Goal: Information Seeking & Learning: Learn about a topic

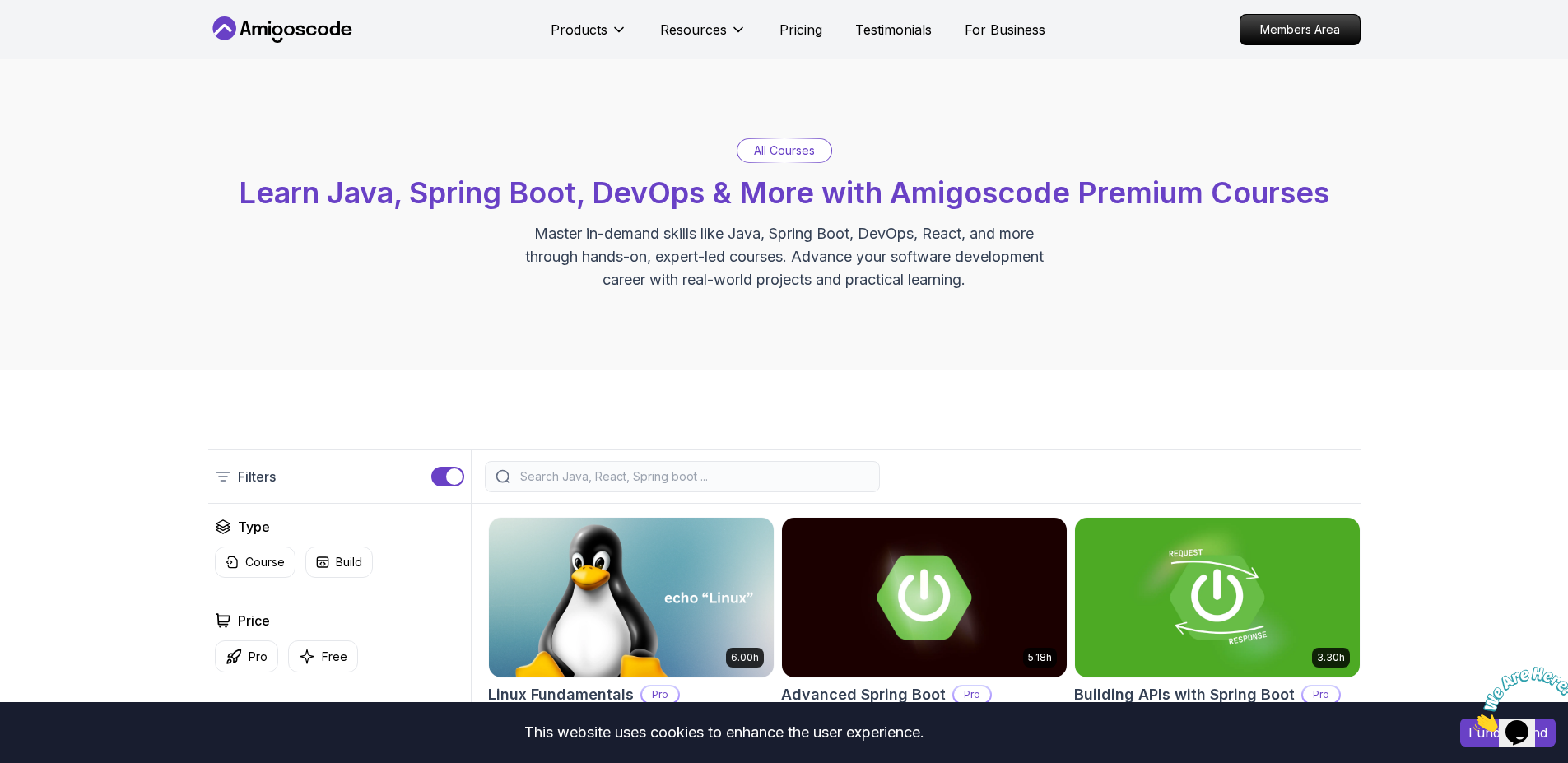
scroll to position [377, 0]
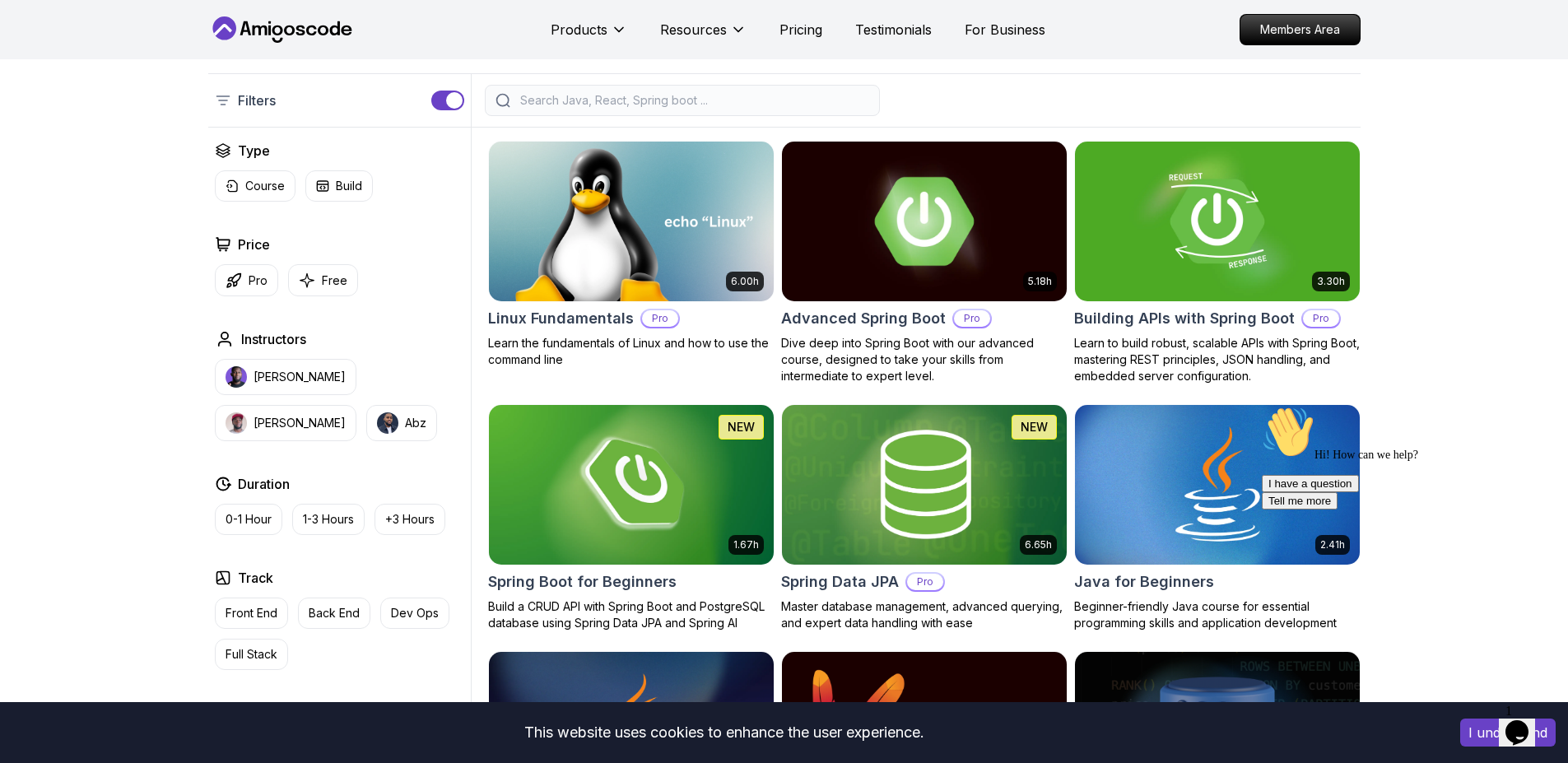
click at [919, 203] on img at bounding box center [923, 221] width 299 height 167
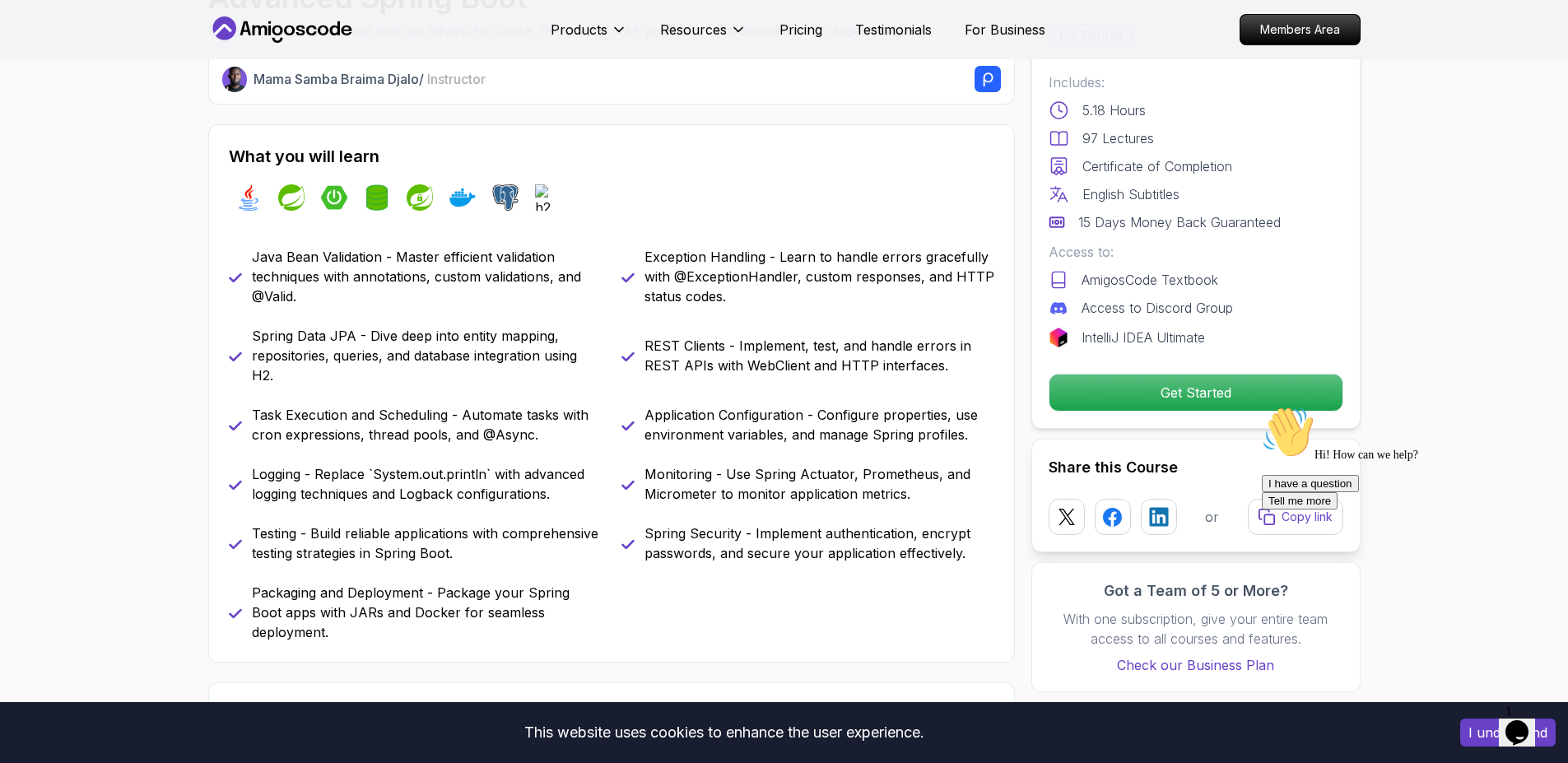
scroll to position [600, 0]
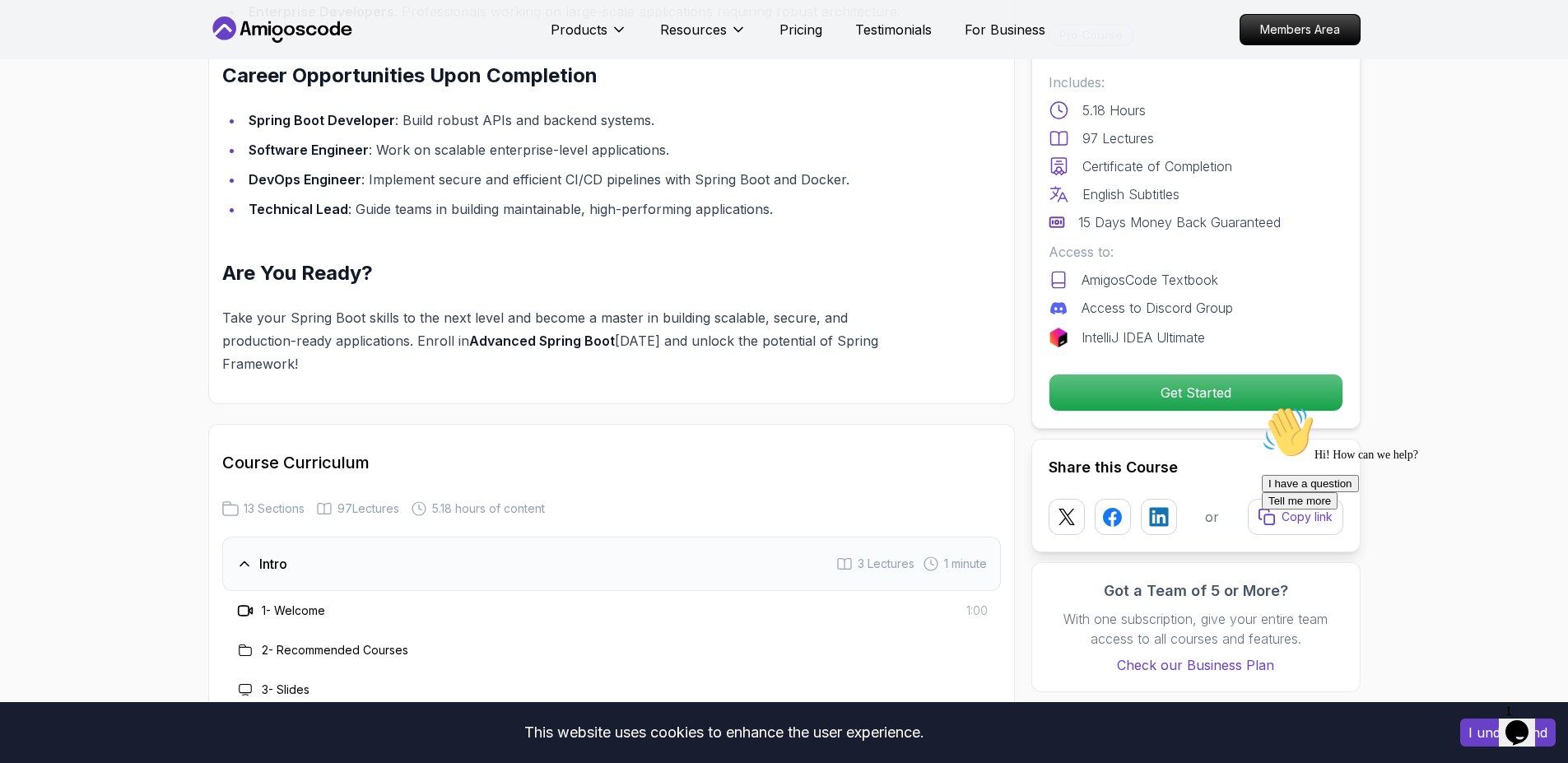
scroll to position [2241, 0]
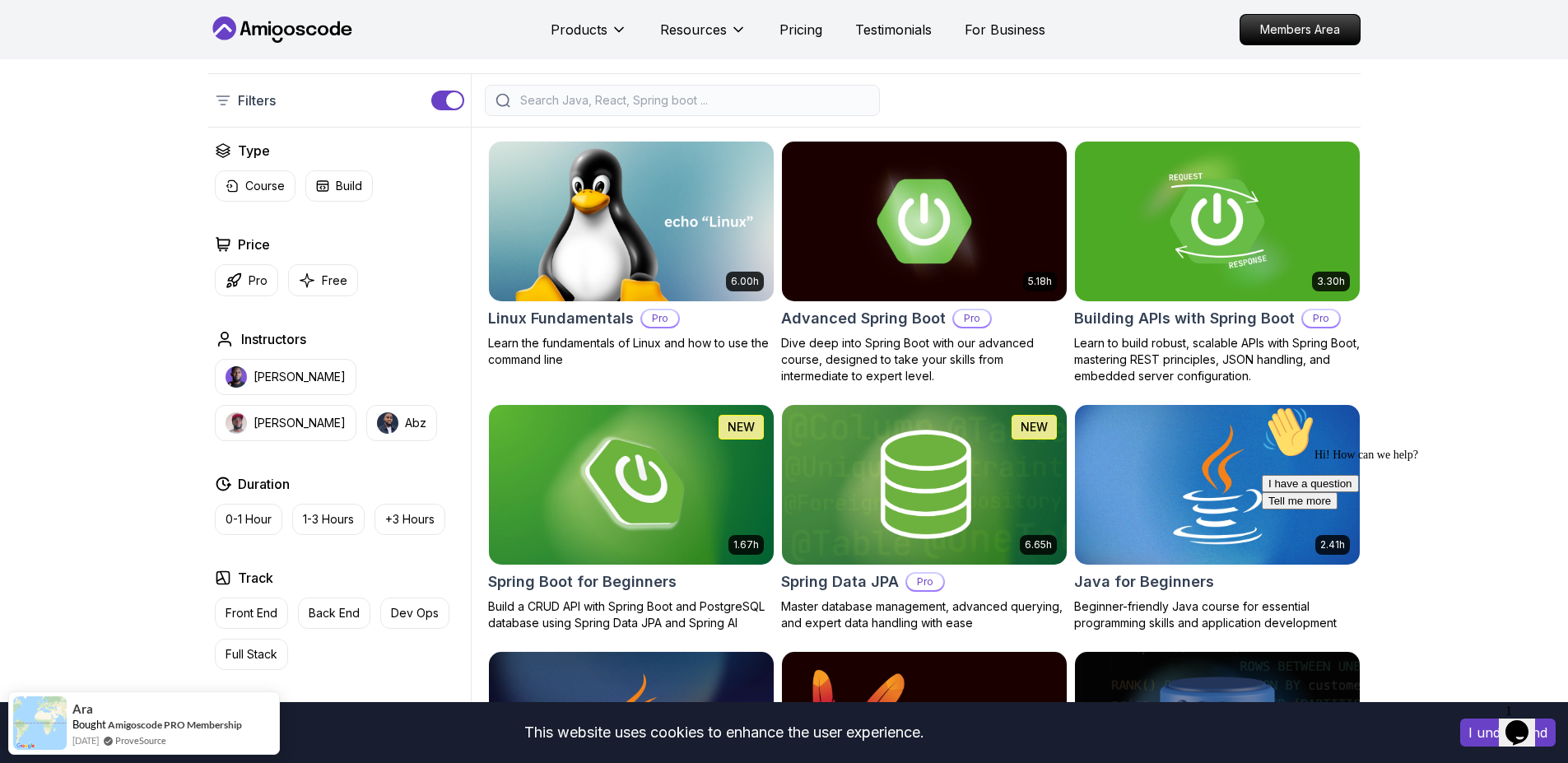
scroll to position [579, 0]
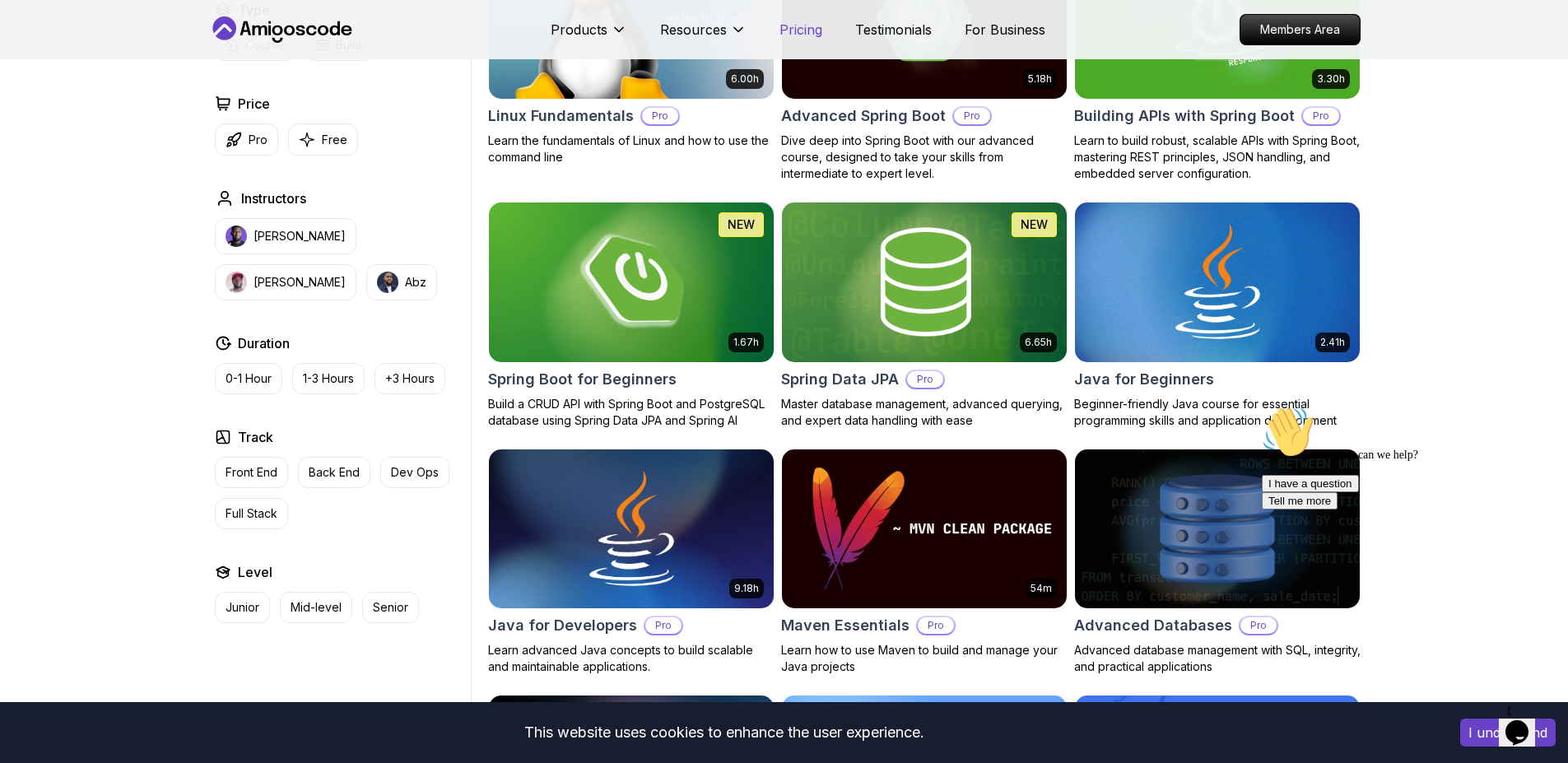
click at [795, 30] on p "Pricing" at bounding box center [801, 29] width 43 height 19
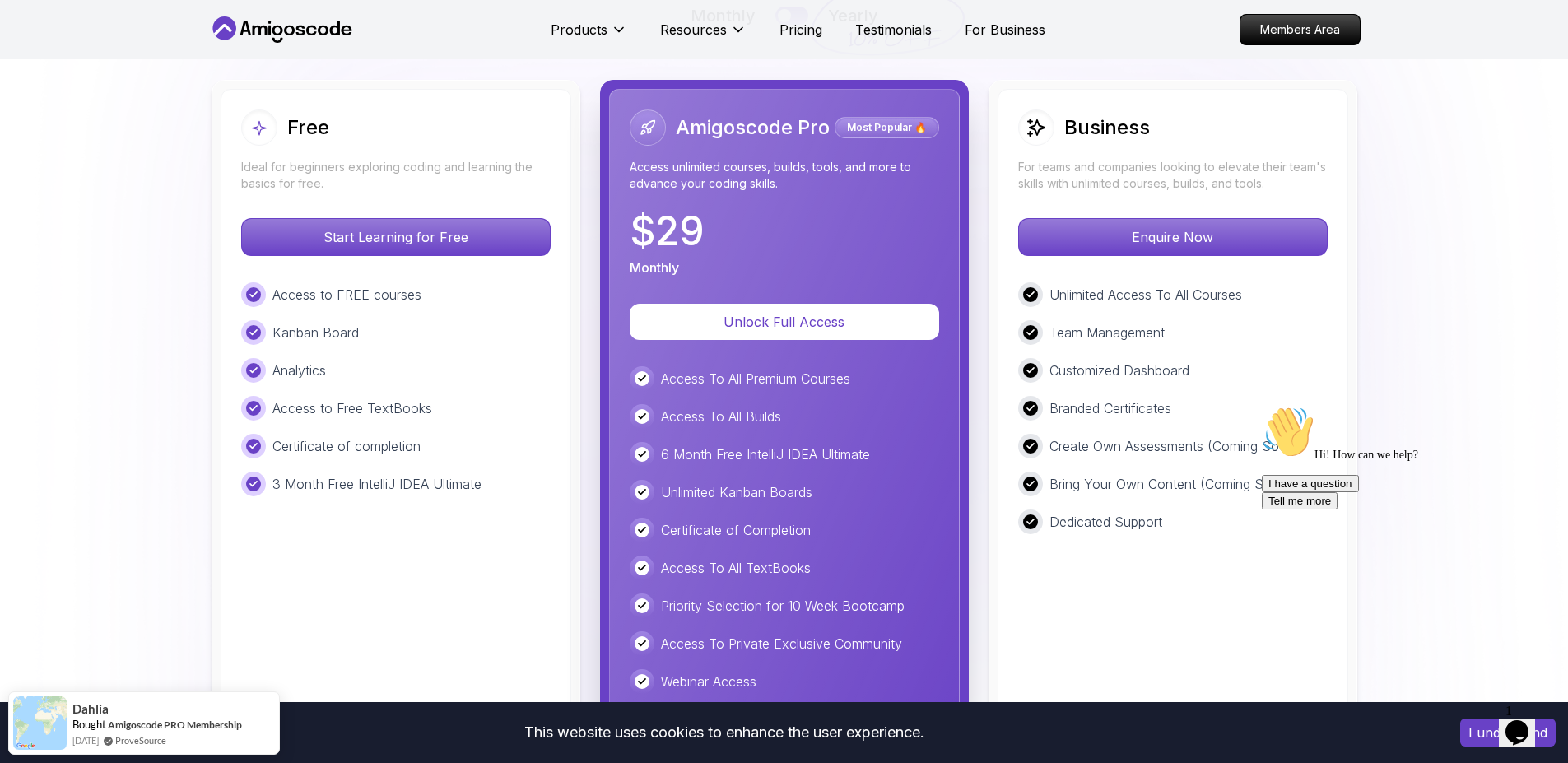
scroll to position [3666, 0]
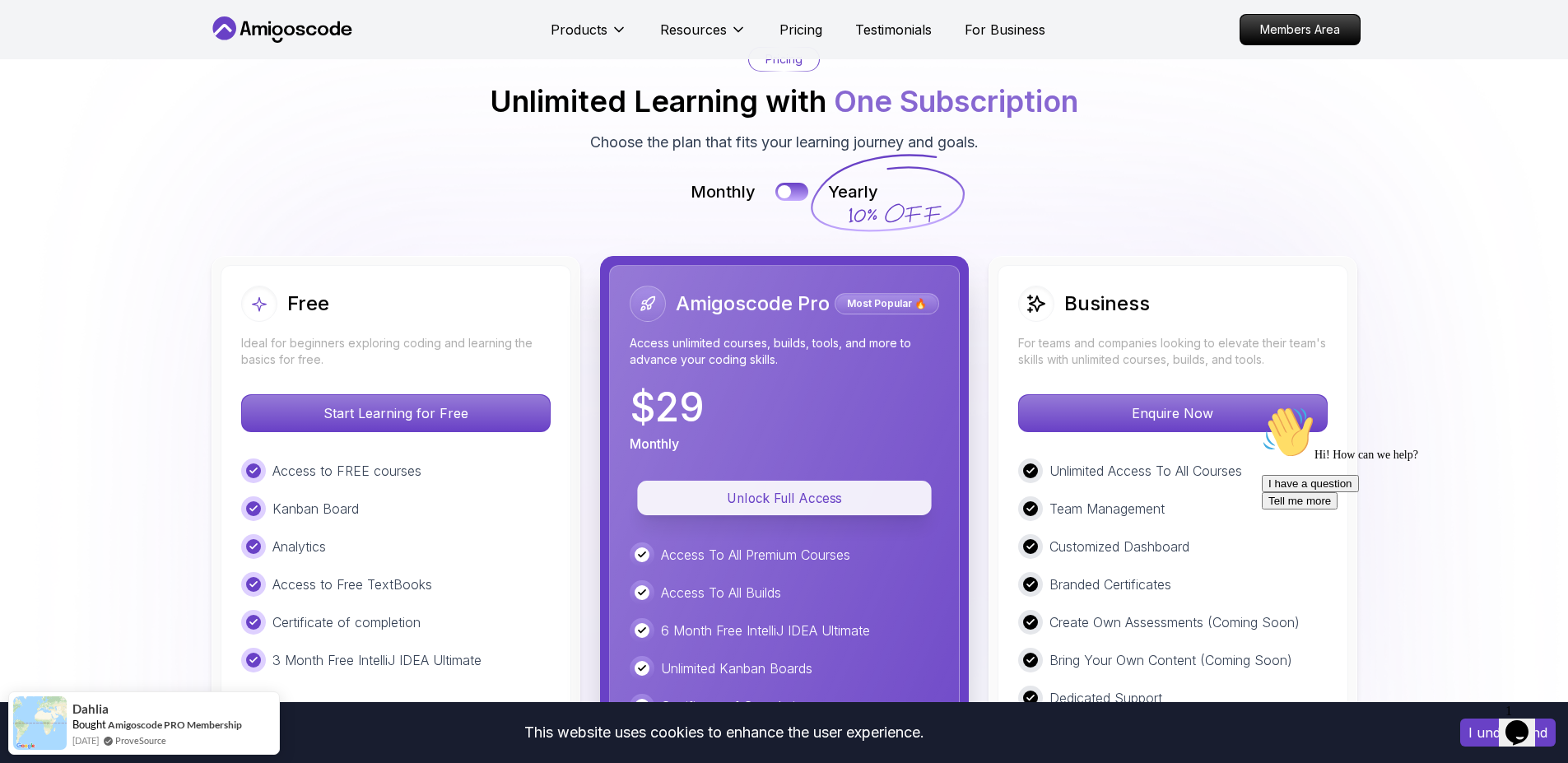
click at [801, 490] on p "Unlock Full Access" at bounding box center [784, 498] width 257 height 18
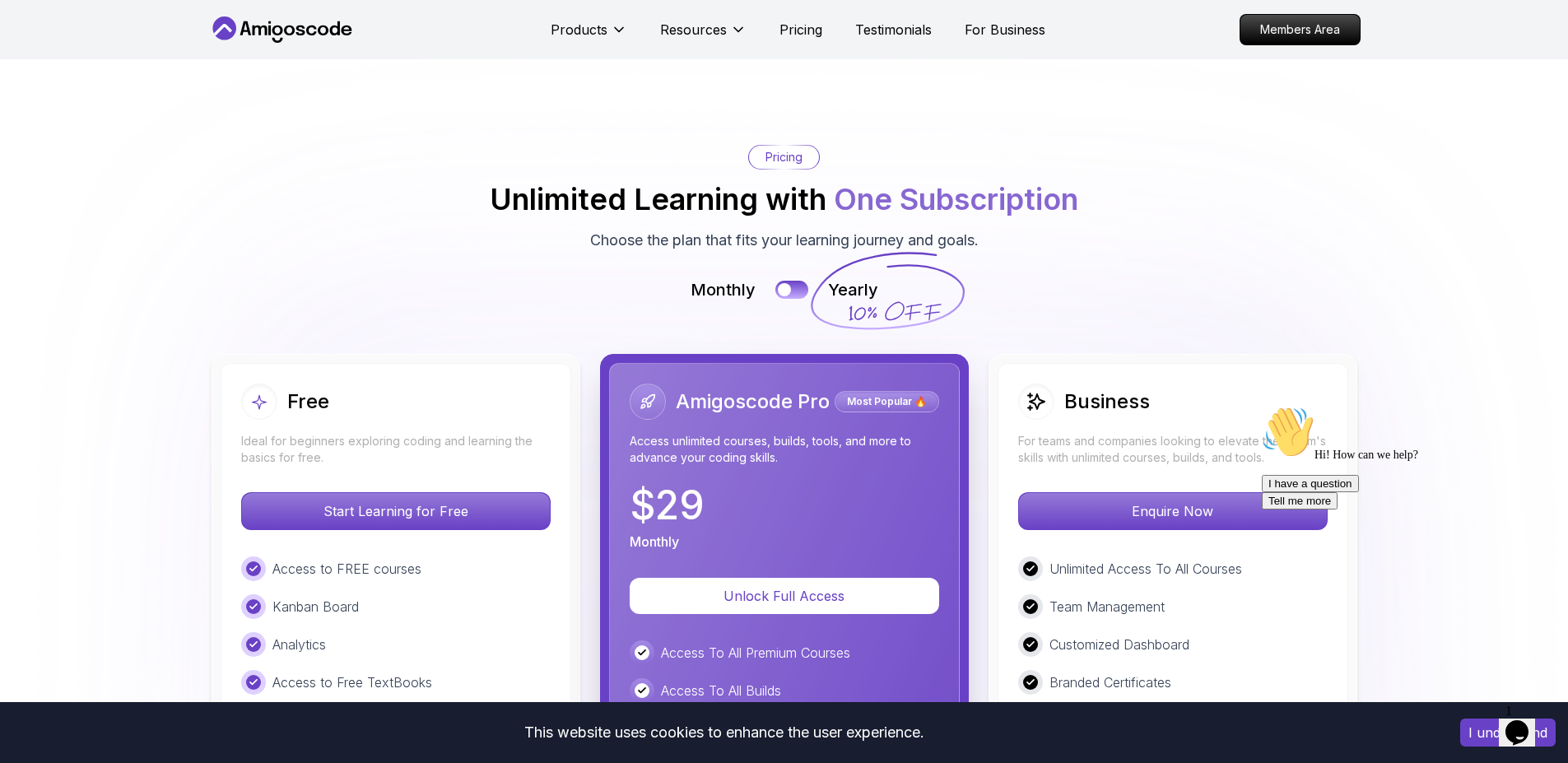
scroll to position [3563, 0]
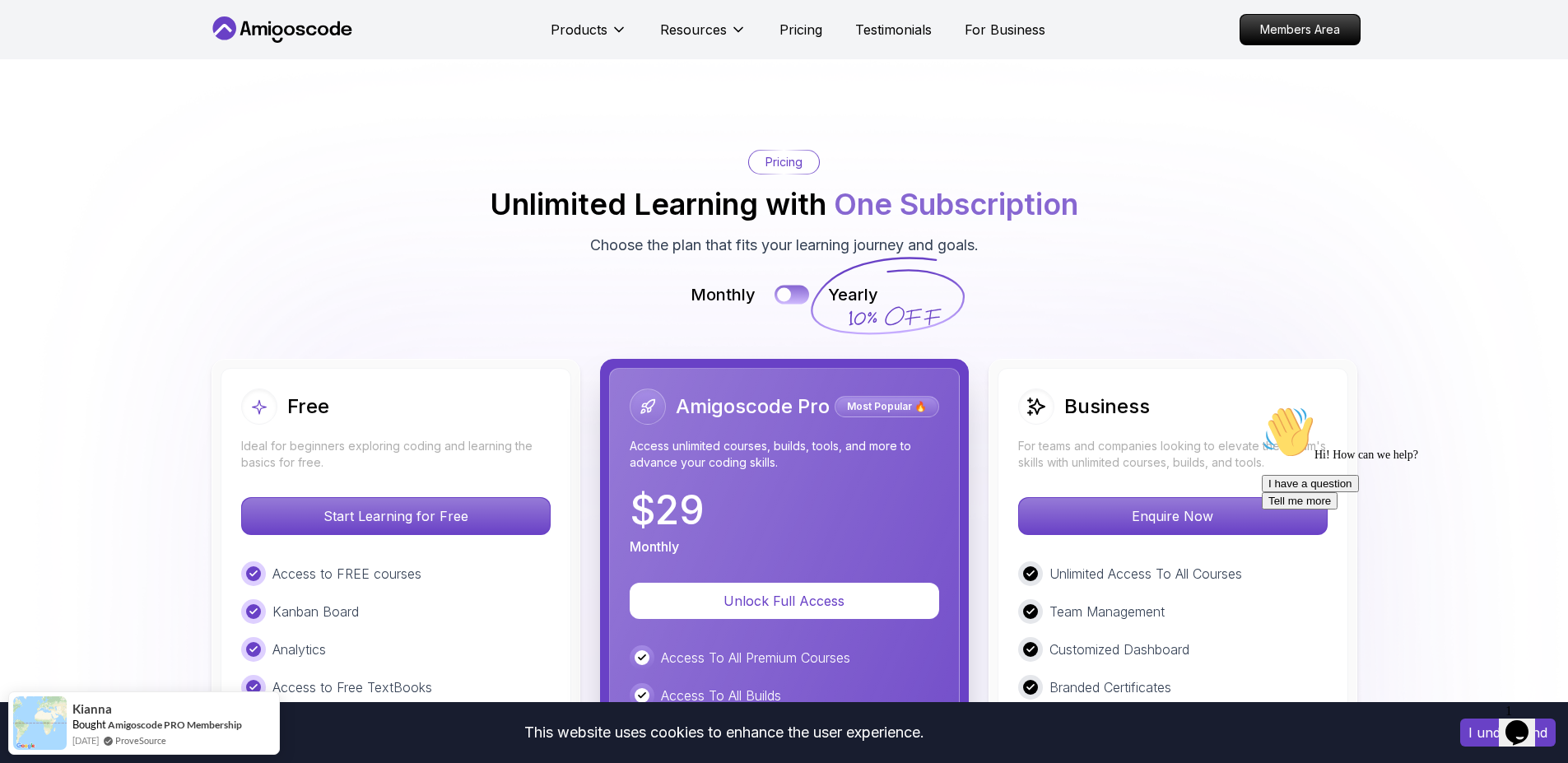
click at [794, 286] on button at bounding box center [792, 295] width 35 height 18
click at [794, 288] on div at bounding box center [800, 295] width 14 height 14
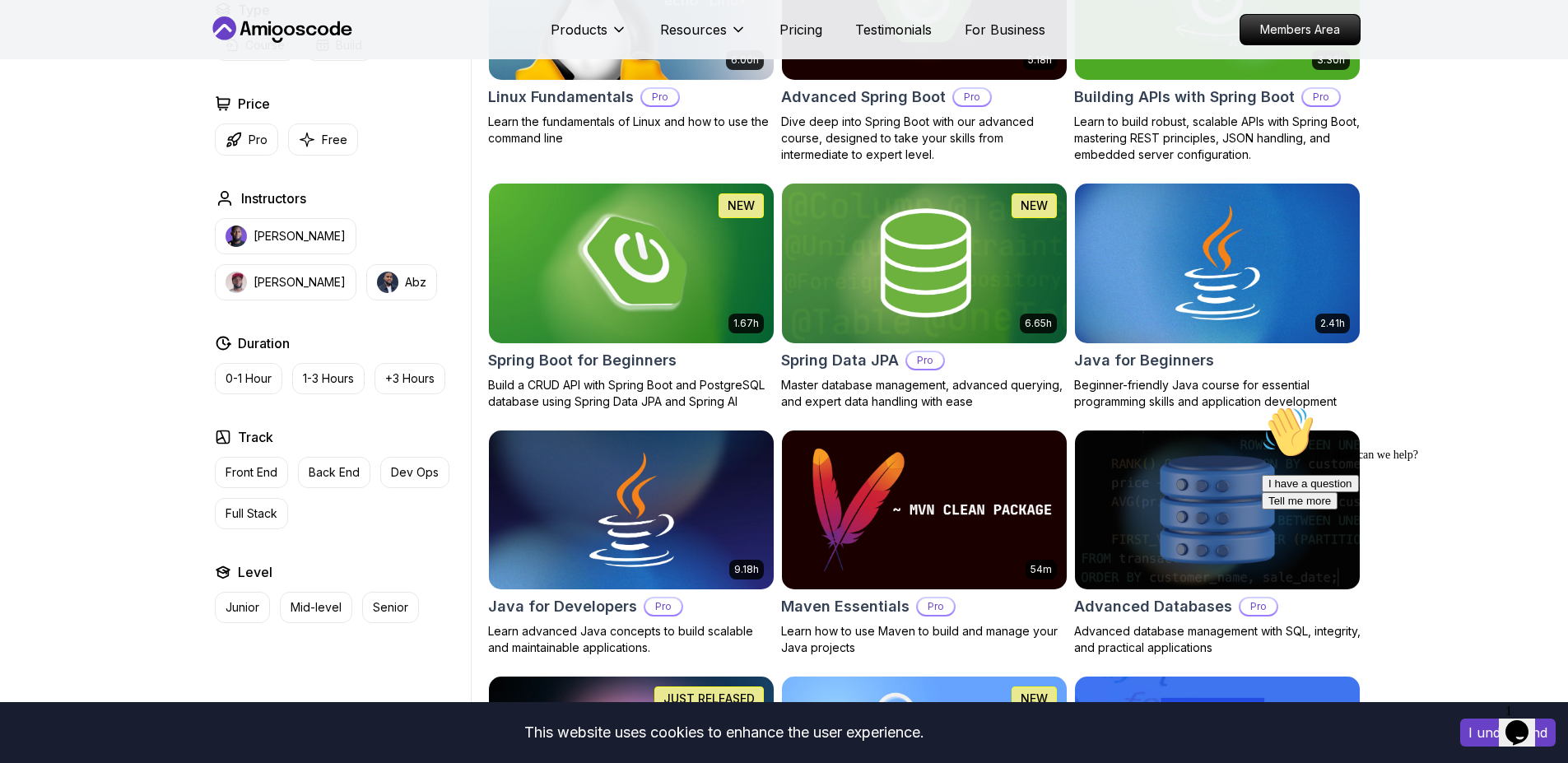
scroll to position [579, 0]
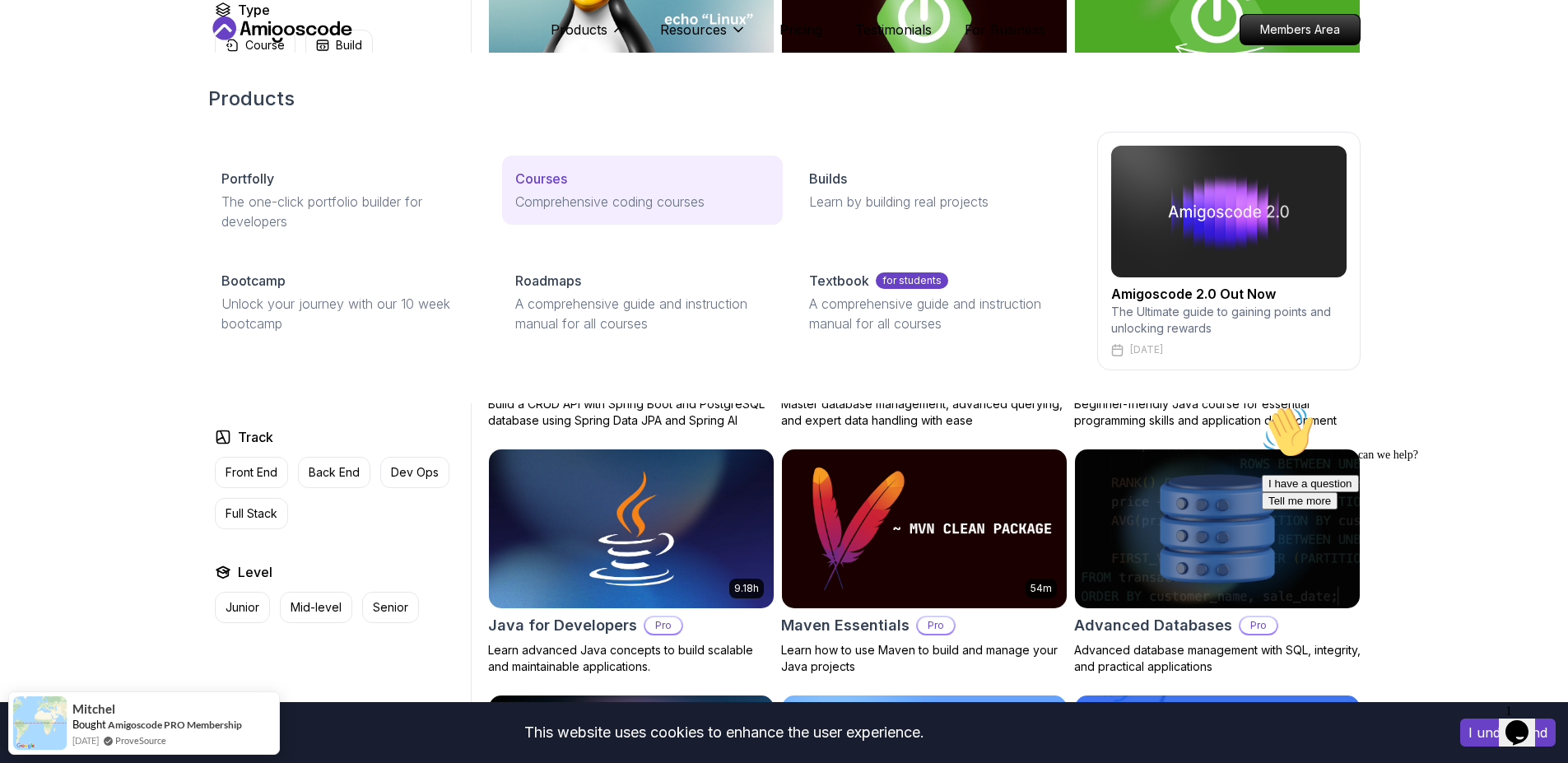
click at [616, 206] on p "Comprehensive coding courses" at bounding box center [642, 201] width 254 height 19
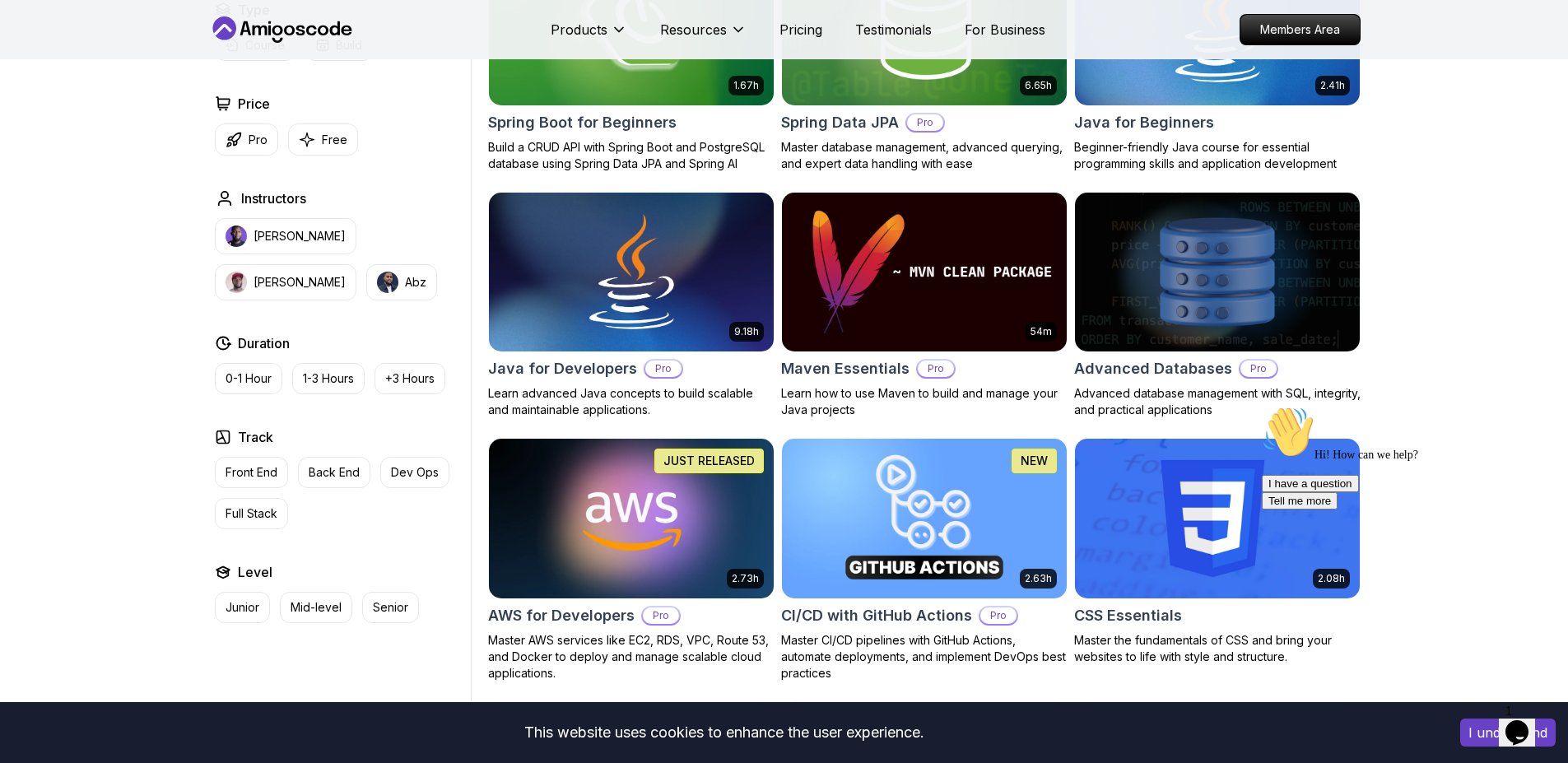
scroll to position [834, 0]
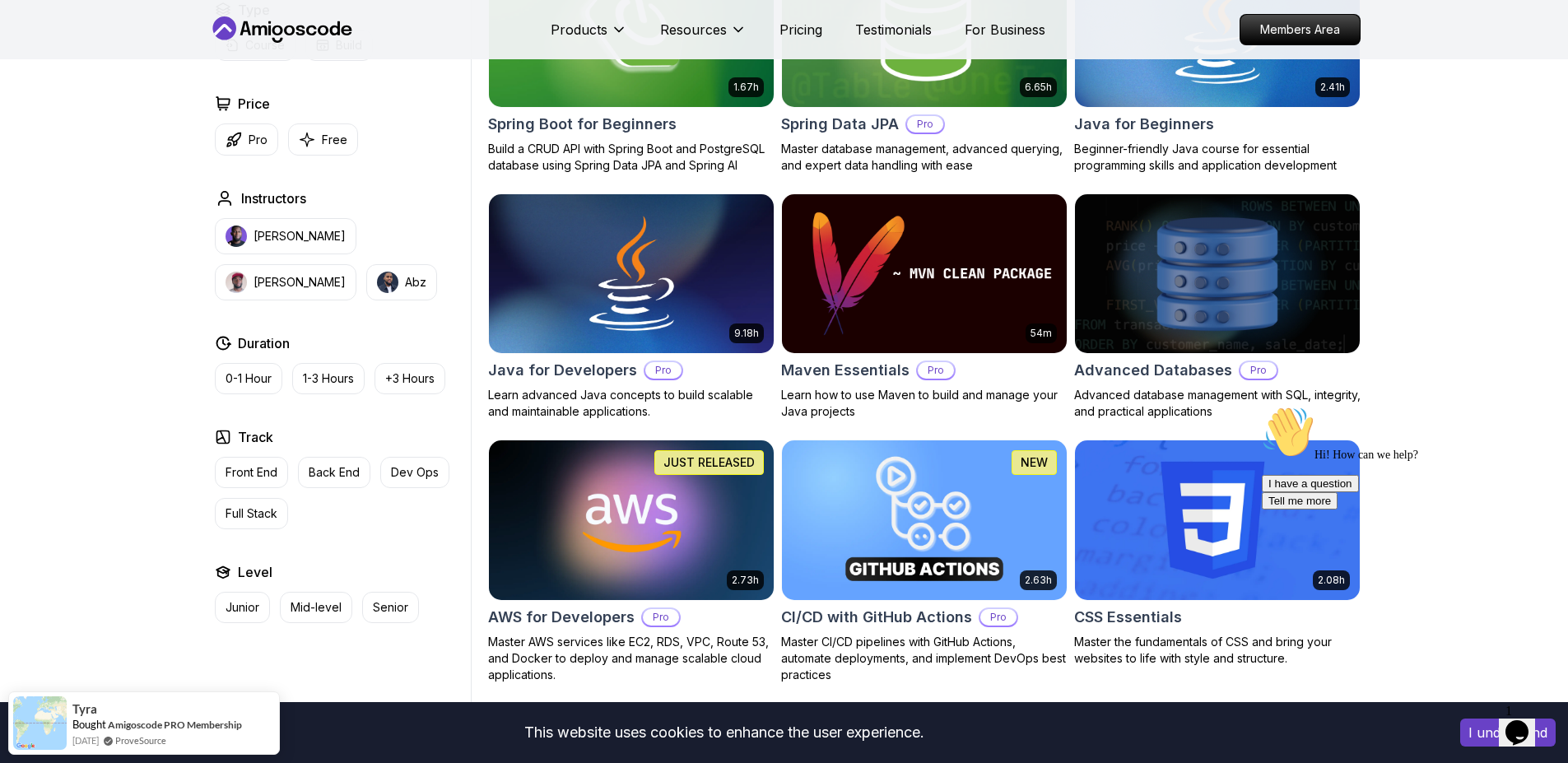
click at [1228, 310] on img at bounding box center [1217, 273] width 299 height 167
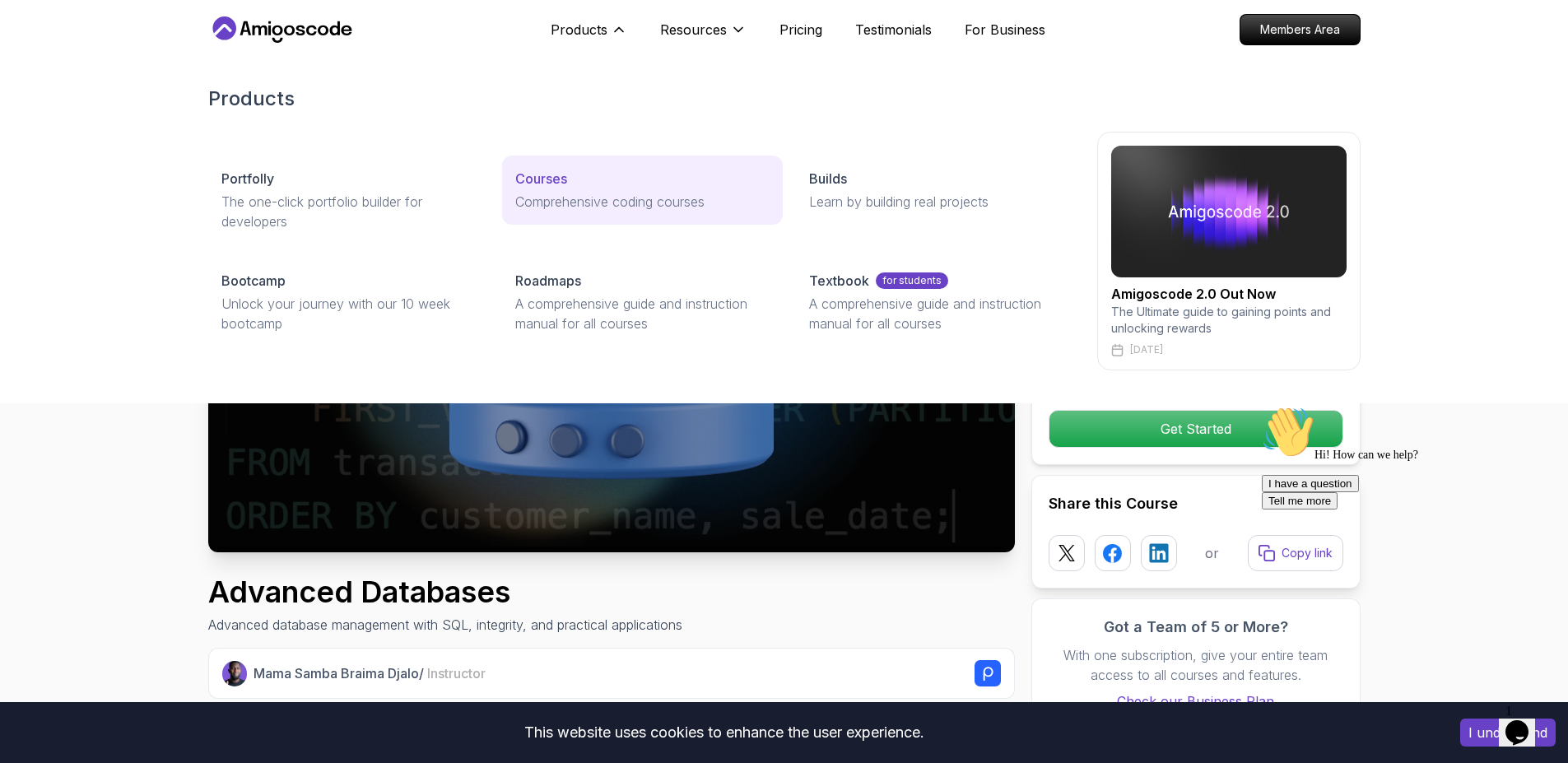
click at [576, 170] on div "Courses" at bounding box center [642, 178] width 254 height 19
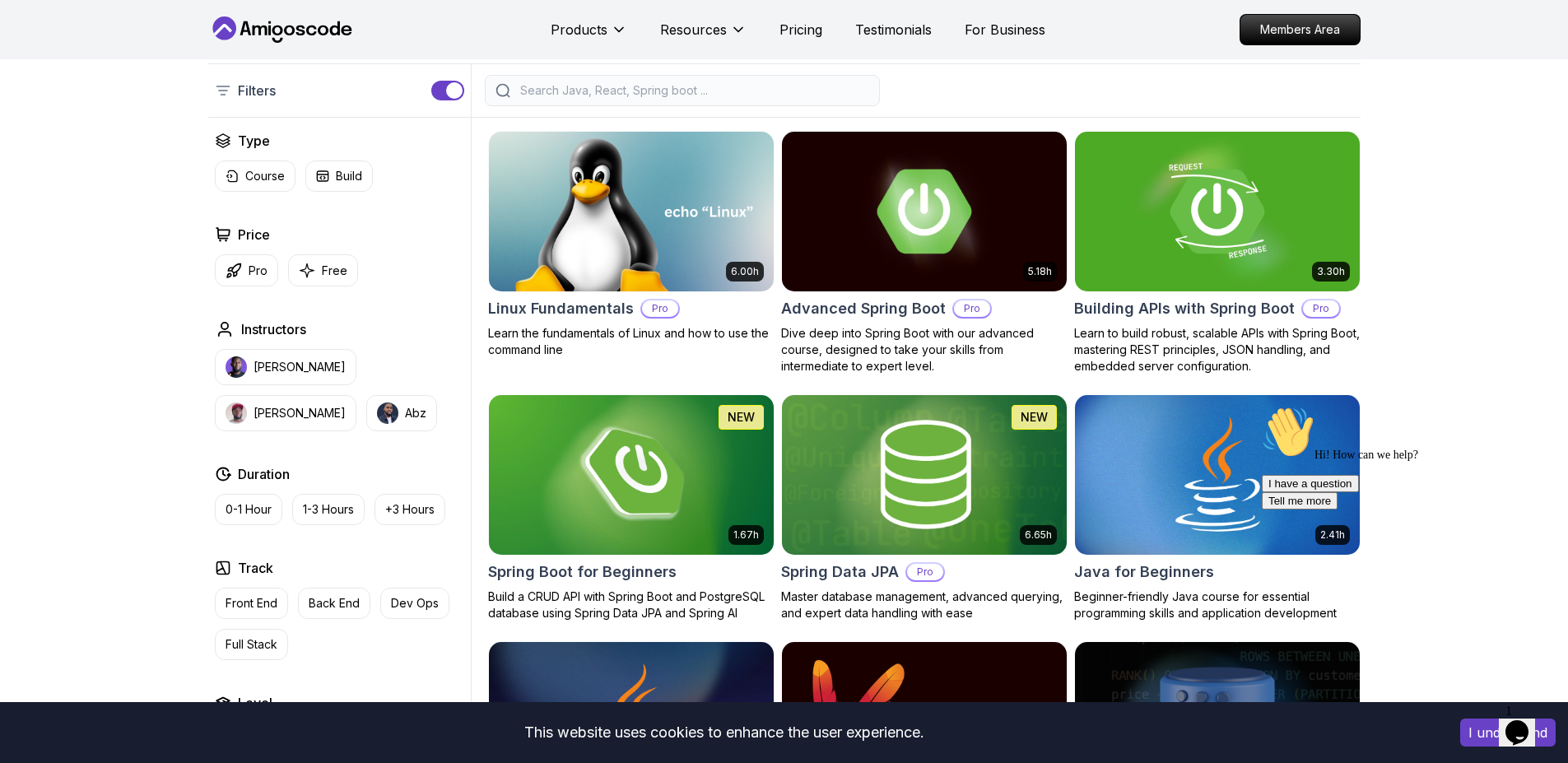
scroll to position [391, 0]
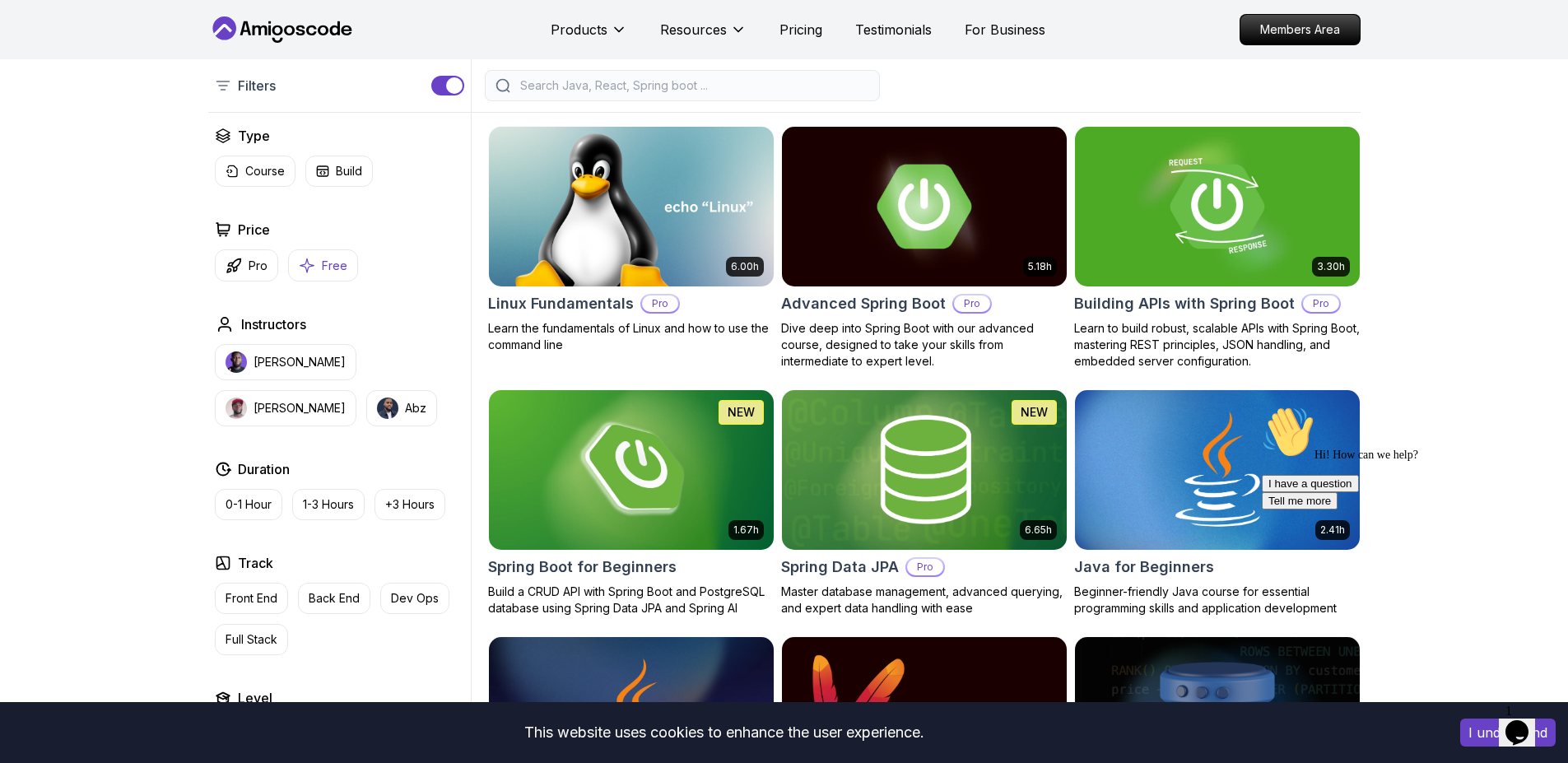
click at [328, 261] on p "Free" at bounding box center [335, 266] width 25 height 17
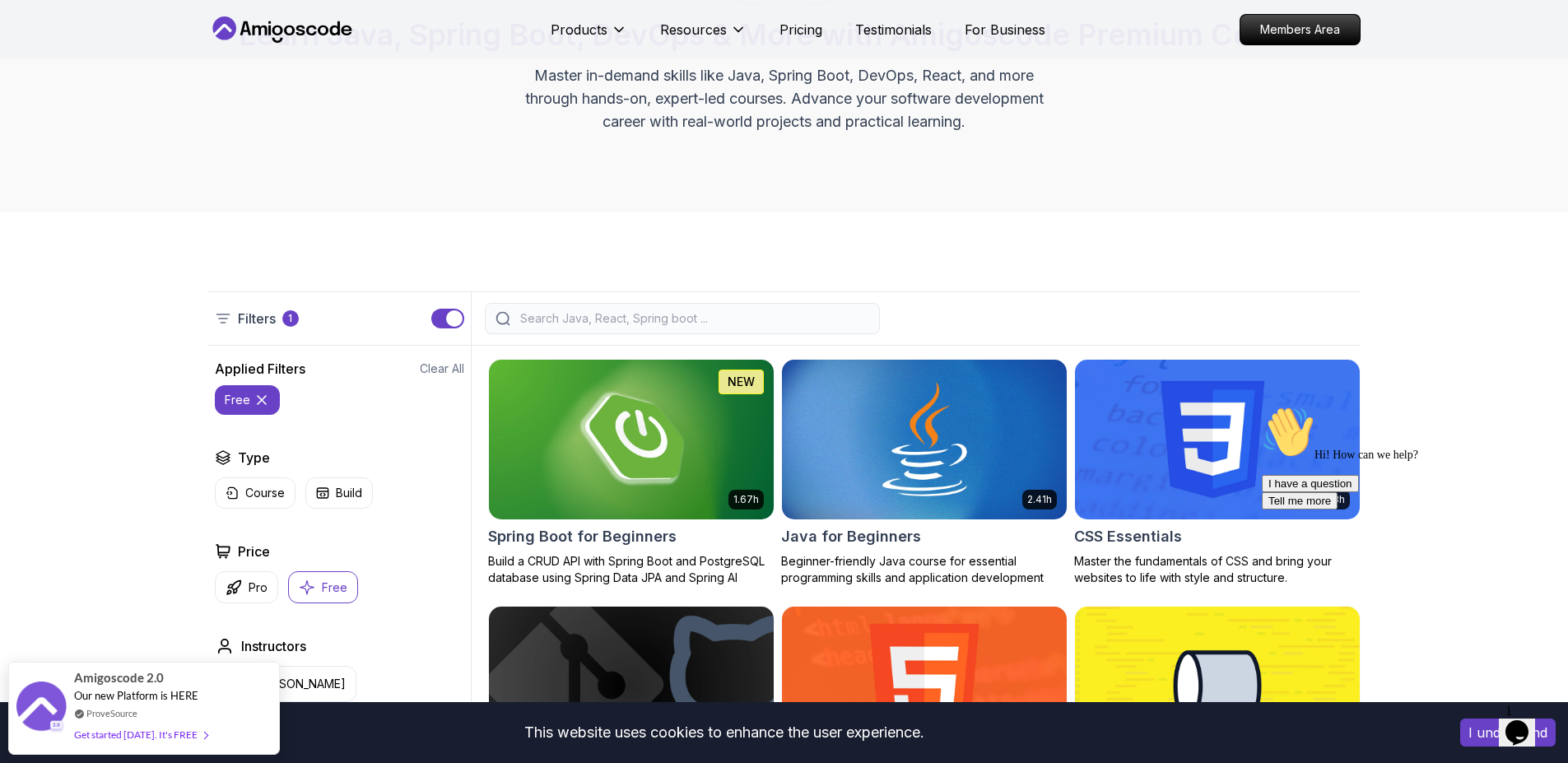
scroll to position [115, 0]
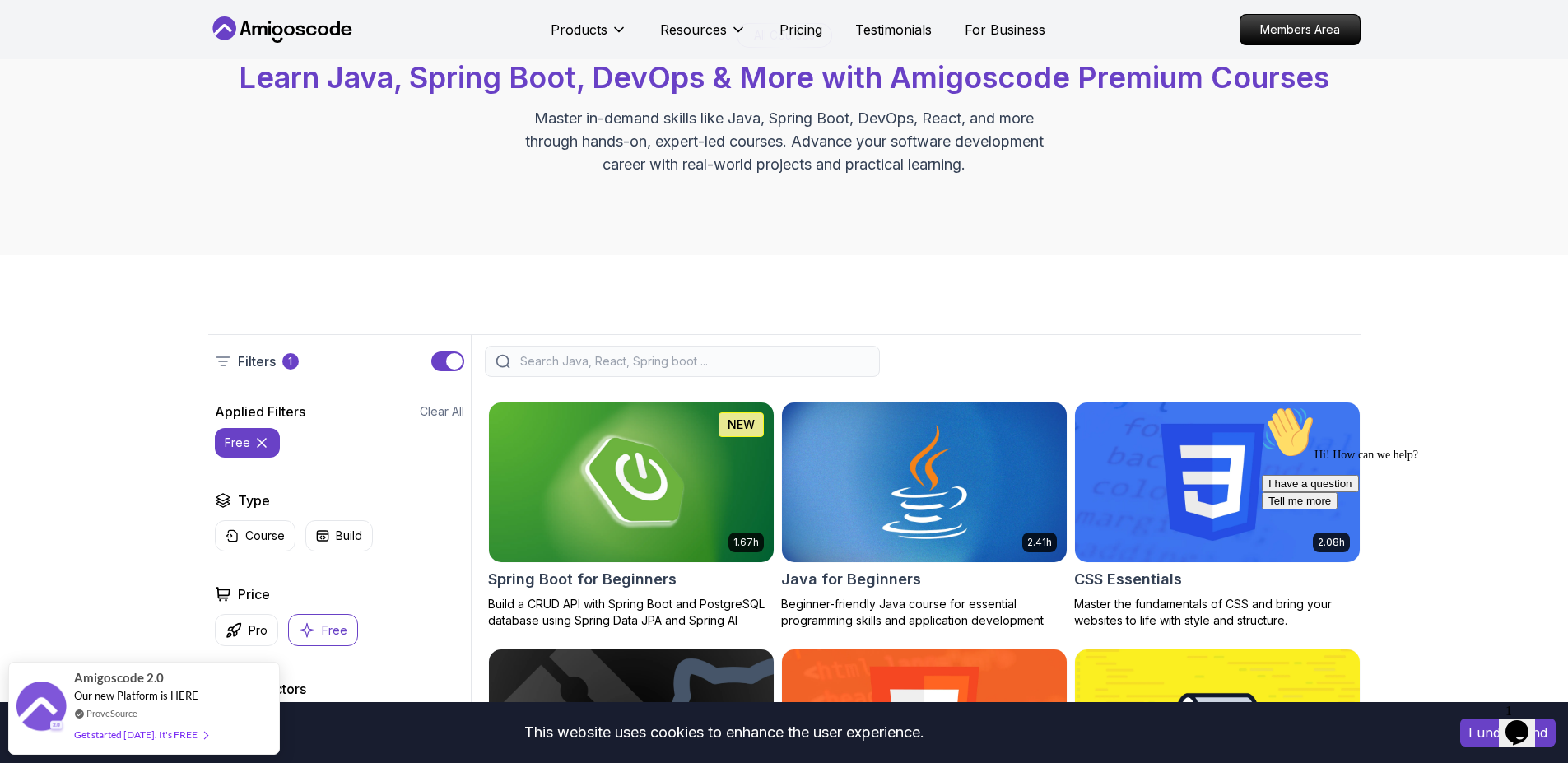
click at [328, 620] on button "Free" at bounding box center [323, 630] width 70 height 32
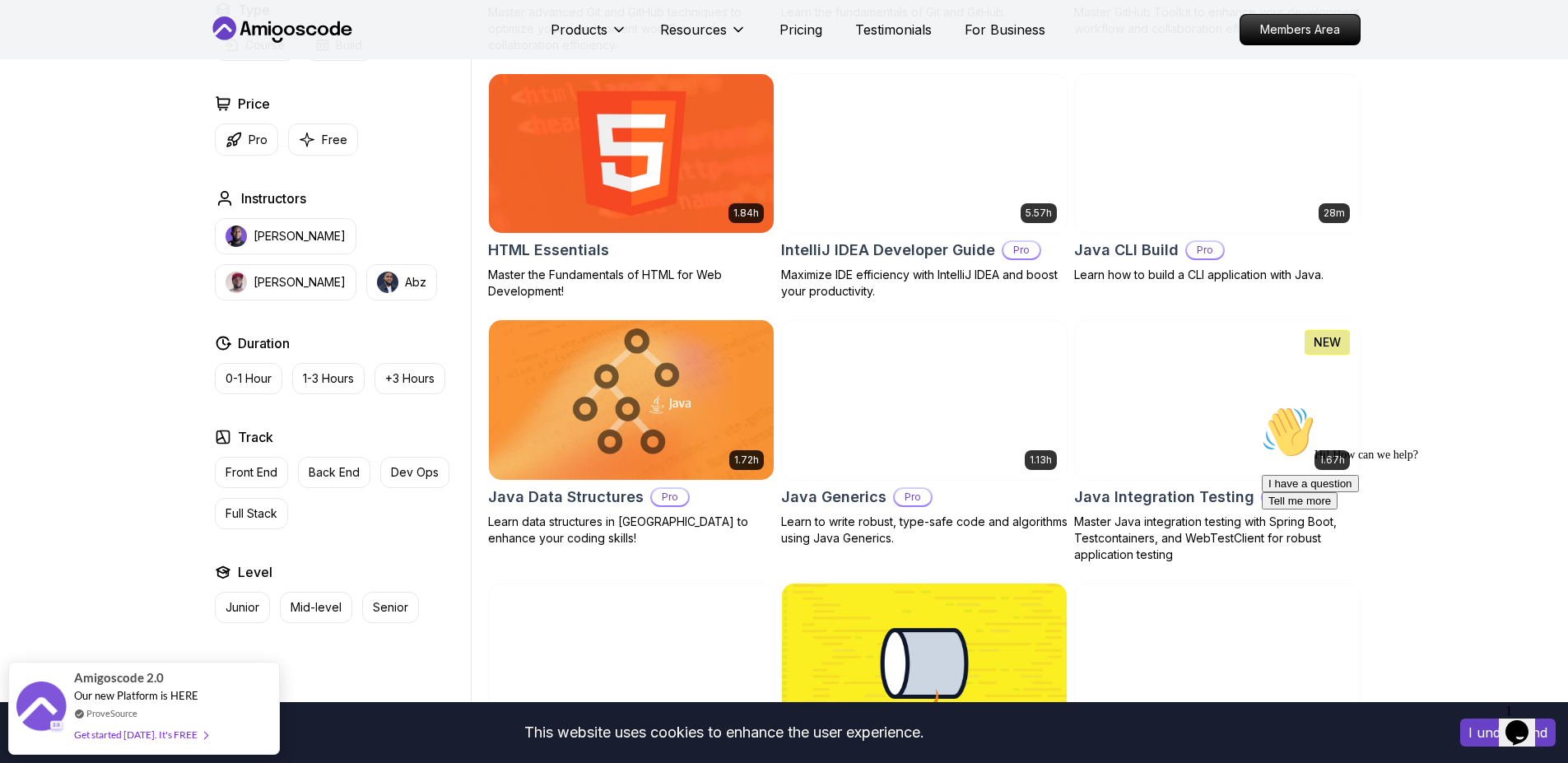
scroll to position [2006, 0]
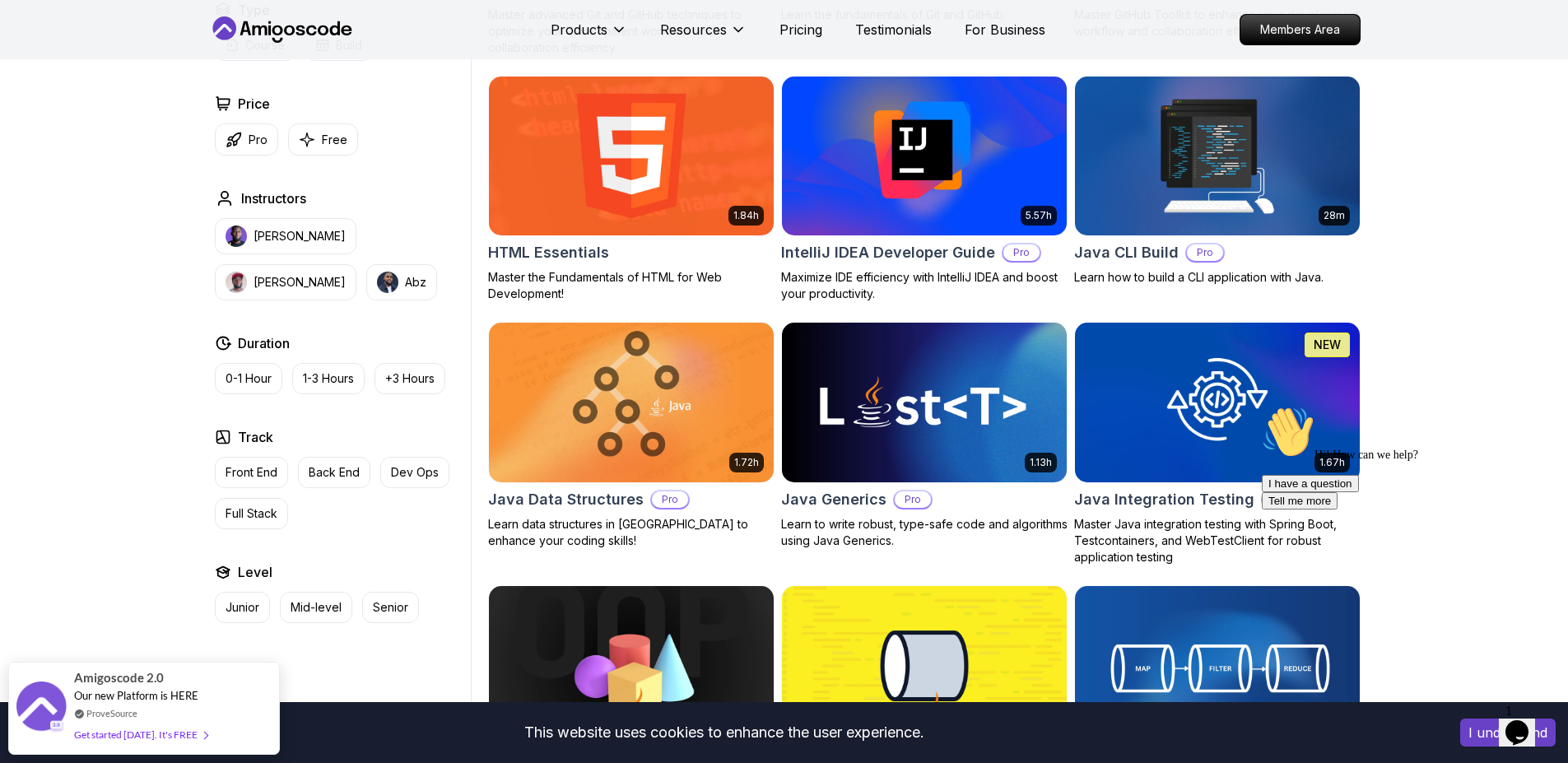
click at [1178, 148] on img at bounding box center [1217, 156] width 299 height 167
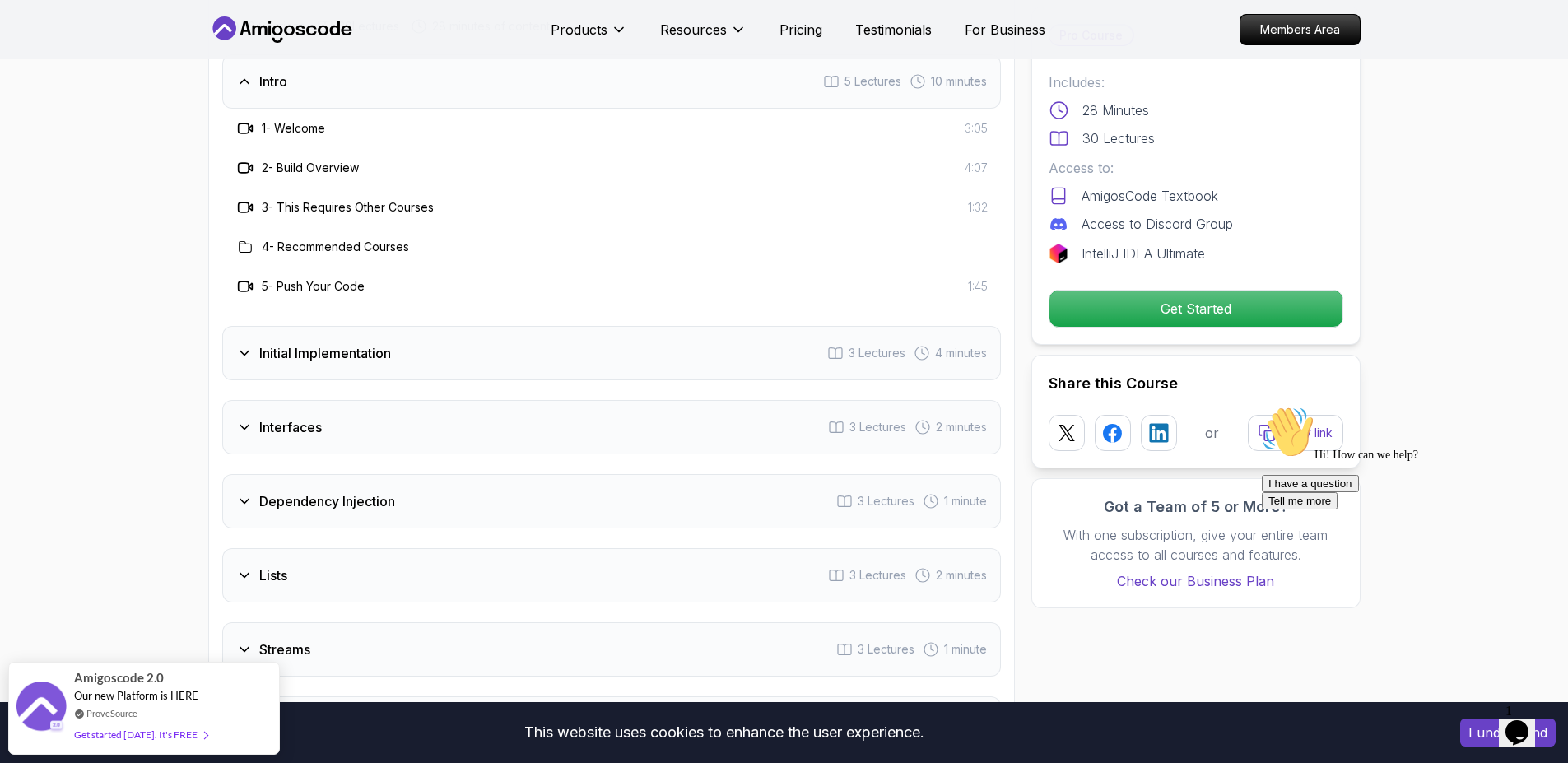
scroll to position [2161, 0]
